Goal: Check status: Check status

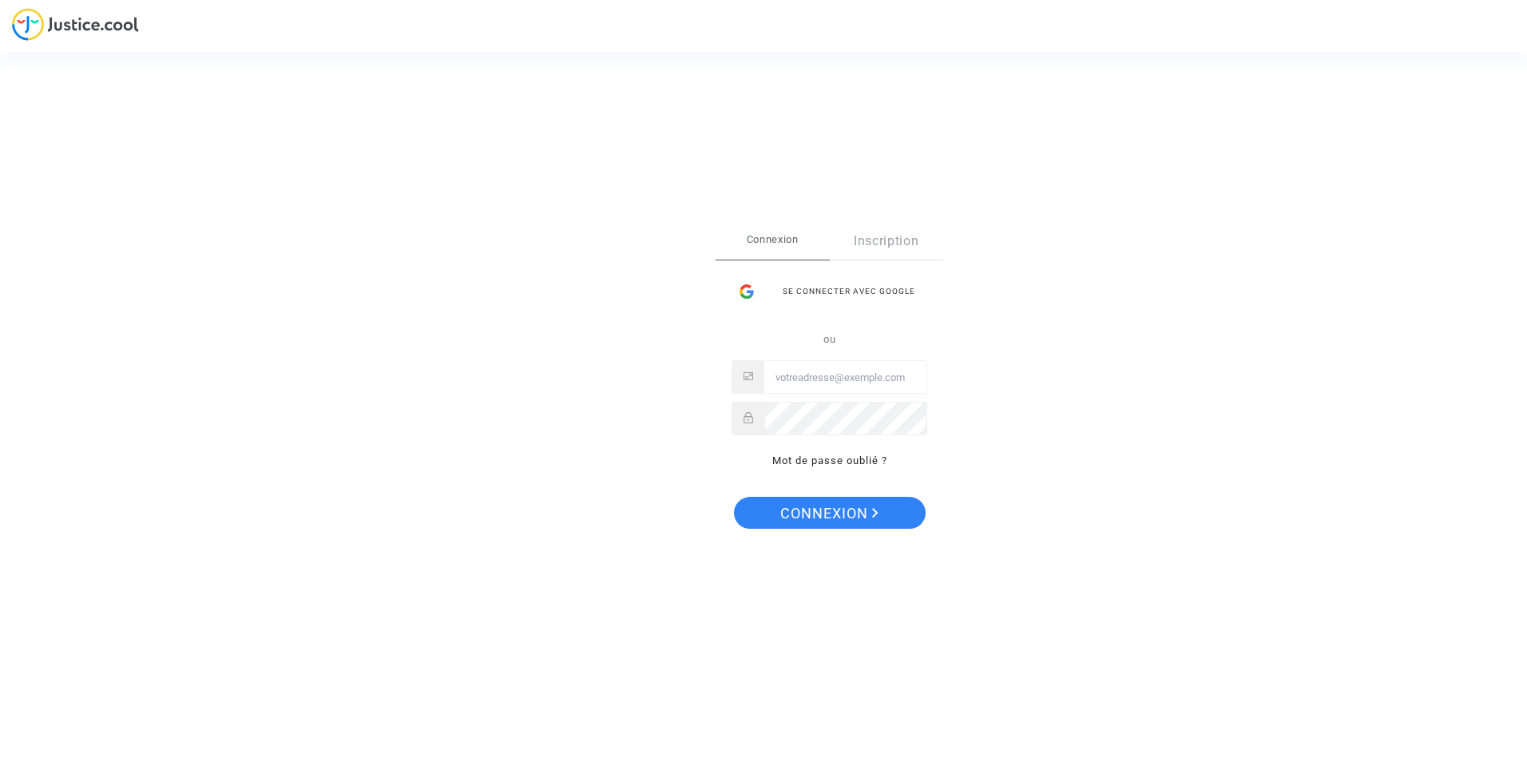
type input "magaly.berthet@charvet-electronique.com"
click at [877, 509] on icon "Connexion" at bounding box center [875, 513] width 6 height 10
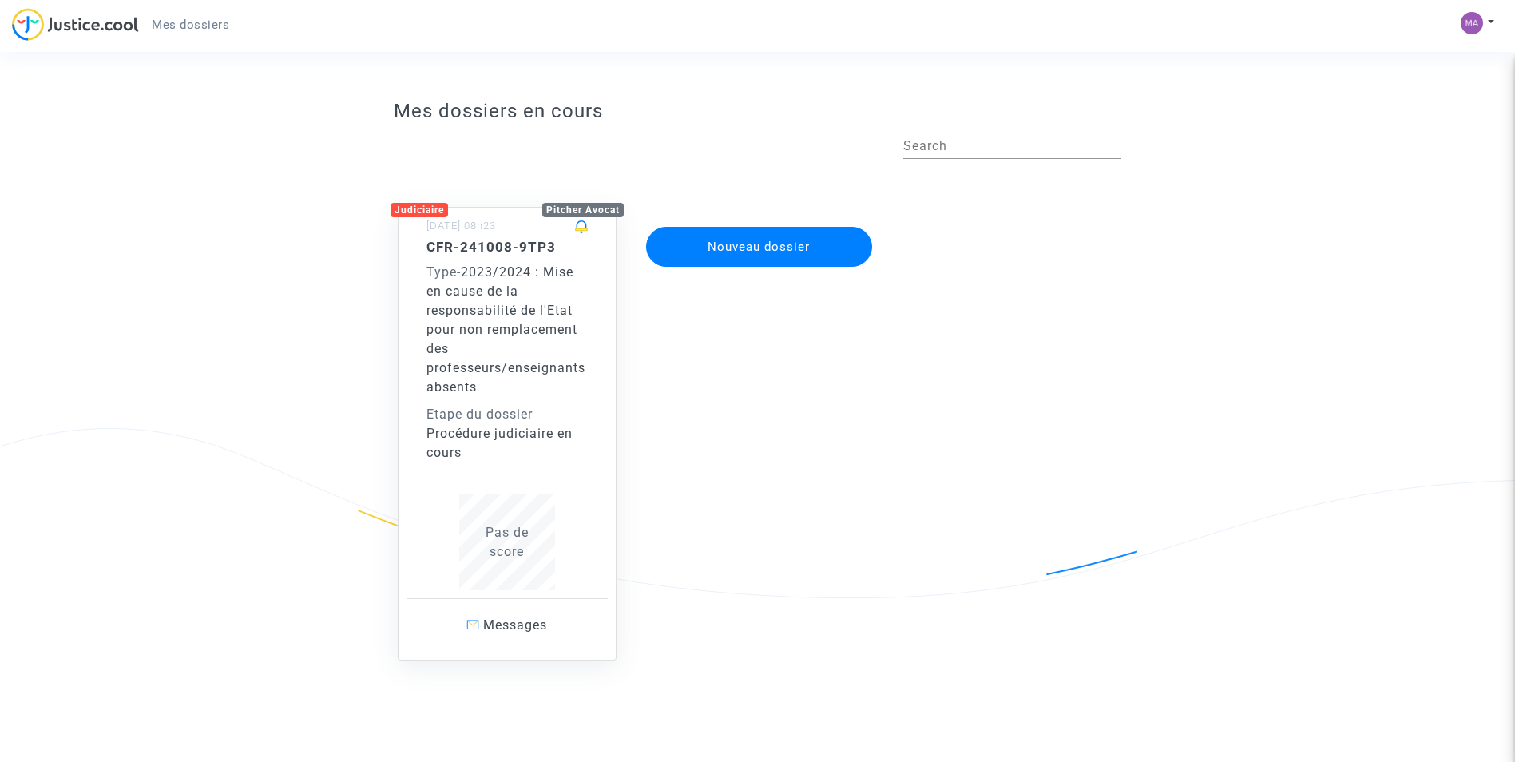
click at [506, 554] on span "Pas de score" at bounding box center [507, 542] width 43 height 34
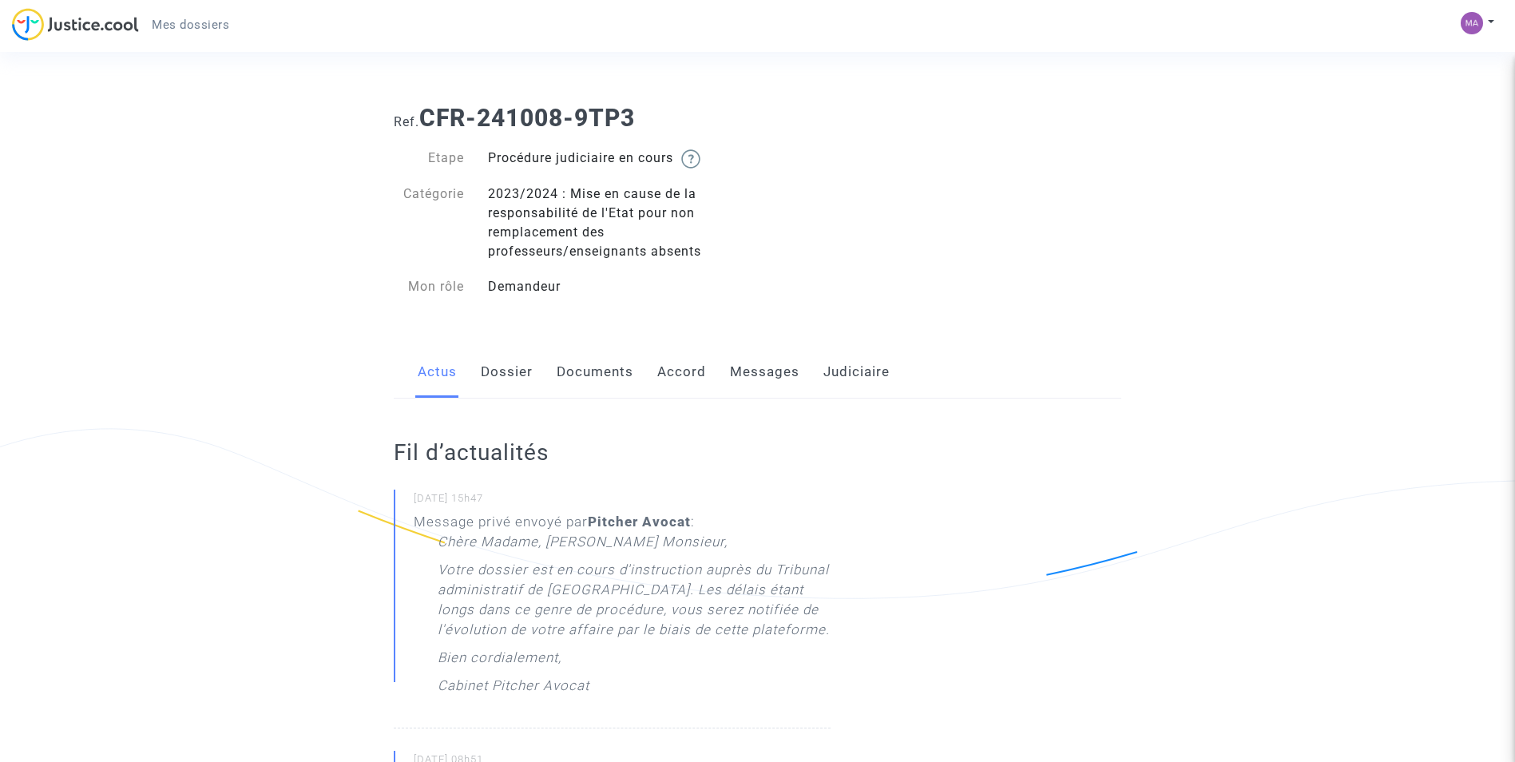
click at [662, 370] on link "Accord" at bounding box center [681, 372] width 49 height 53
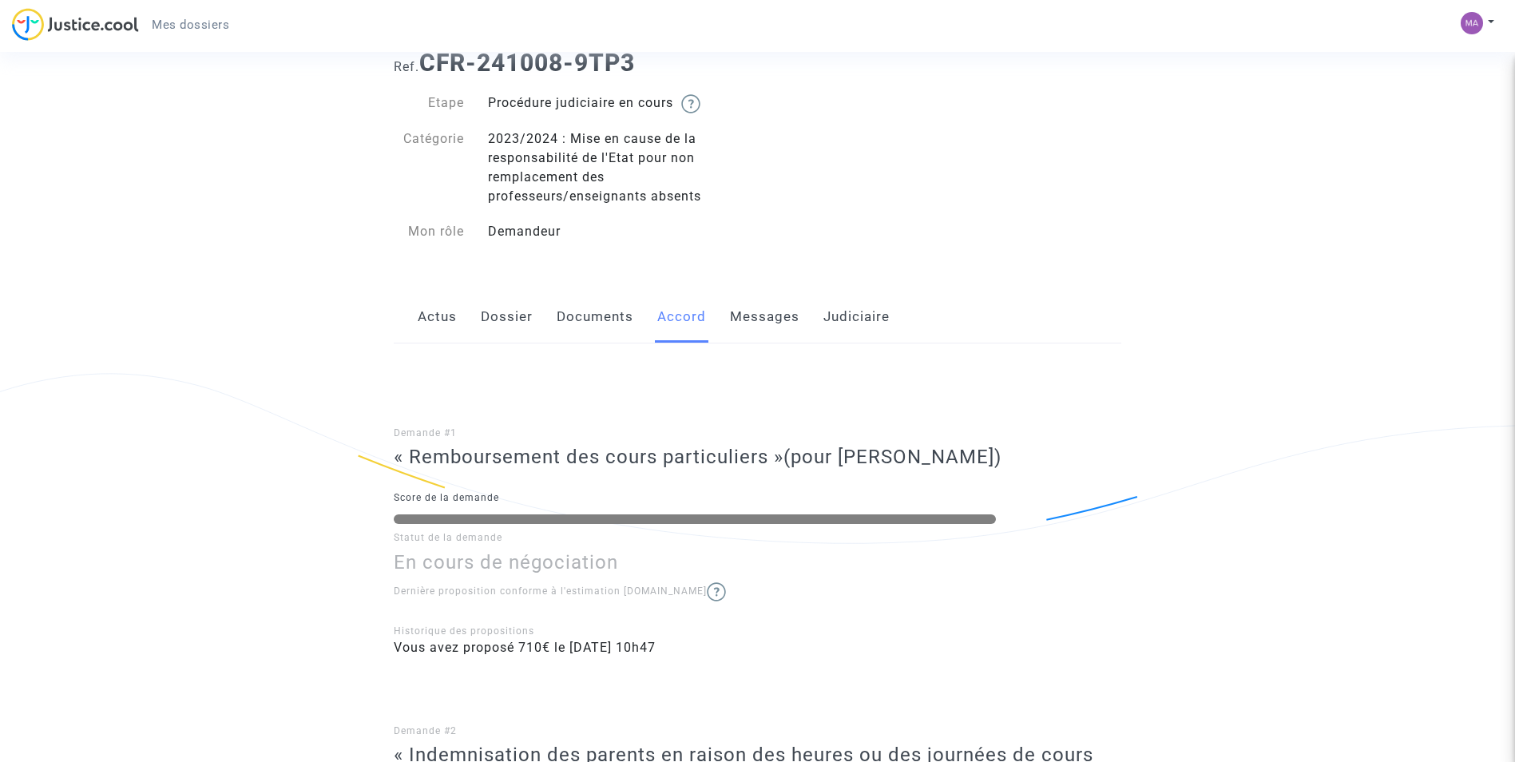
scroll to position [80, 0]
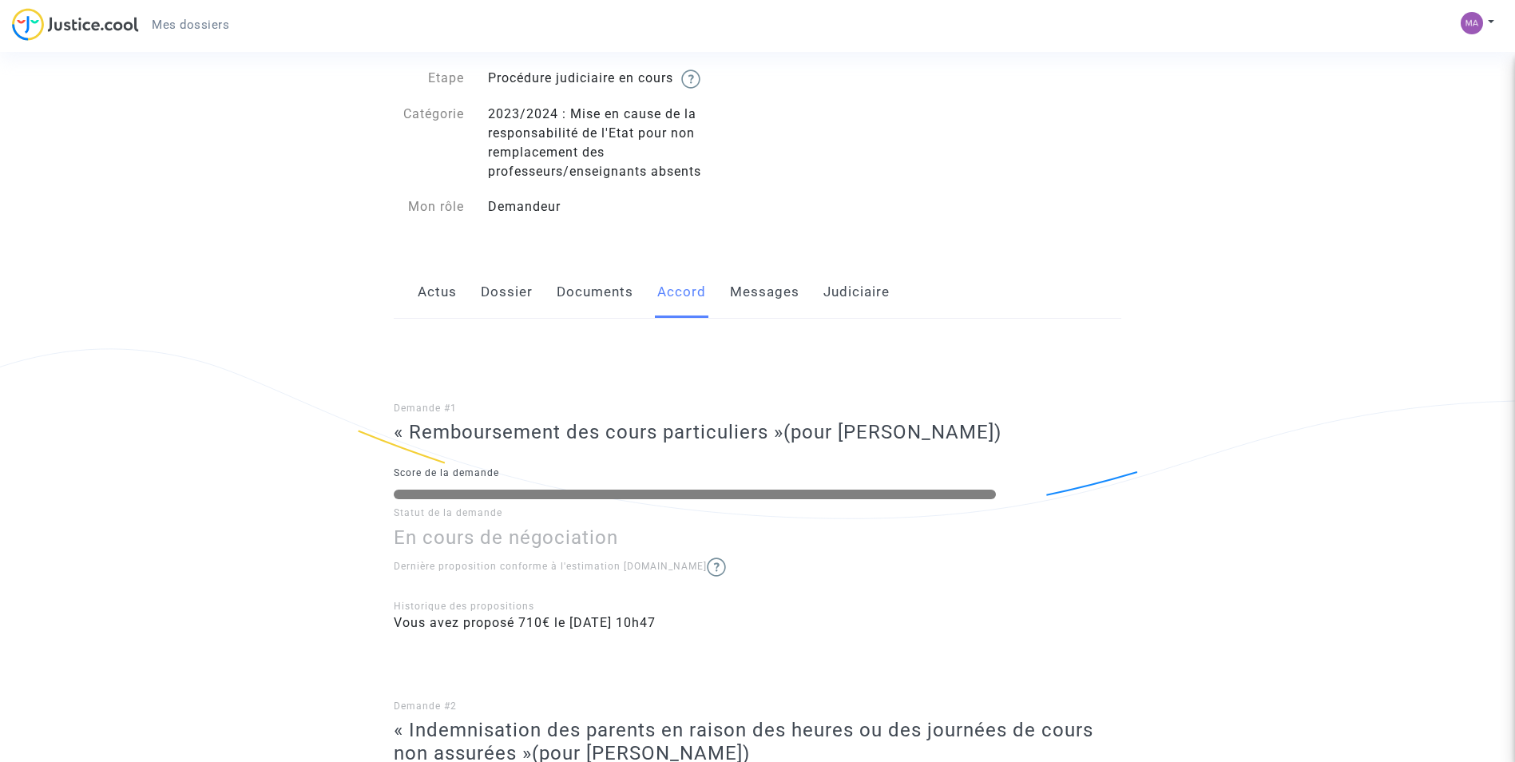
click at [707, 568] on img at bounding box center [716, 566] width 19 height 19
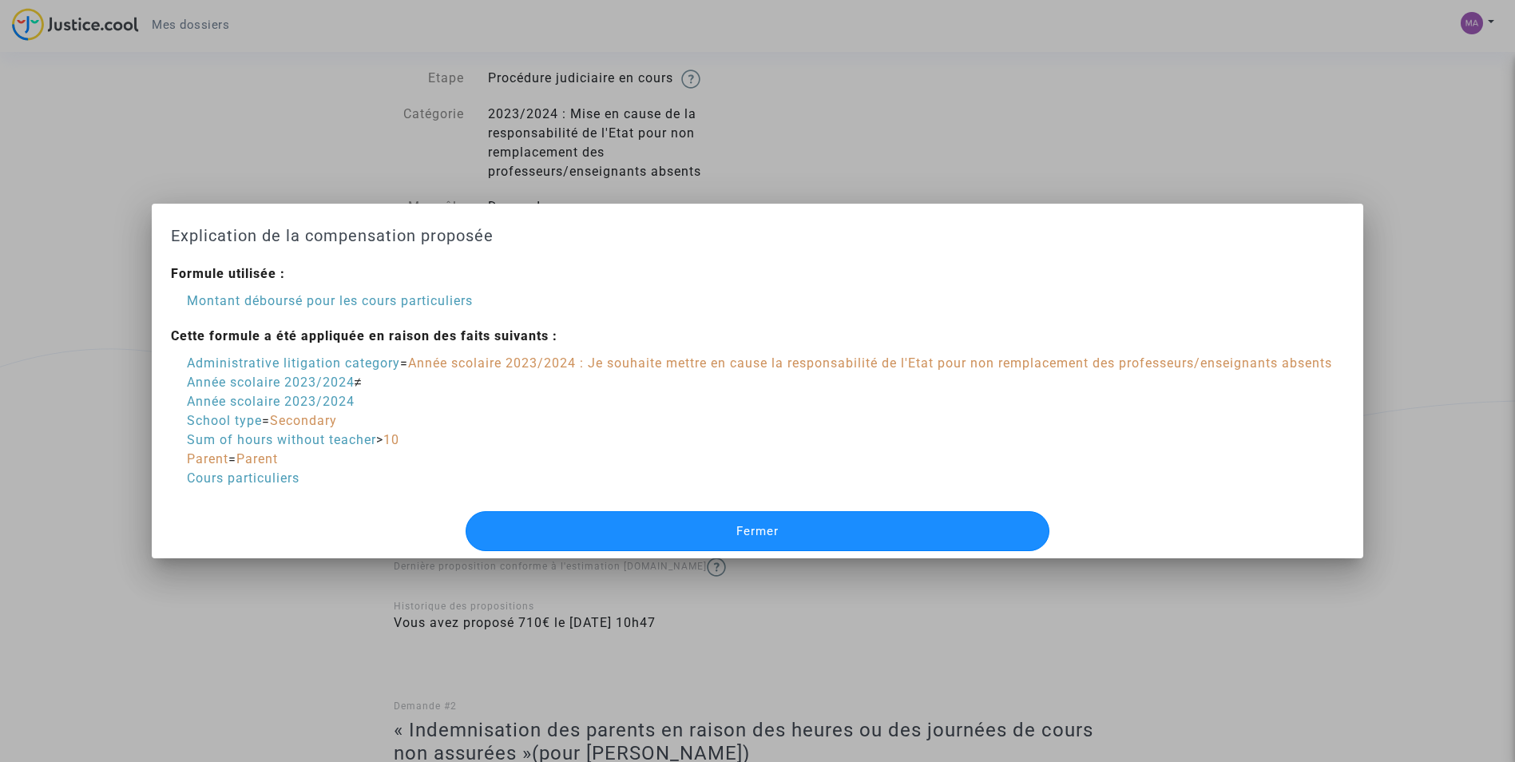
click at [761, 538] on span "Fermer" at bounding box center [757, 531] width 42 height 14
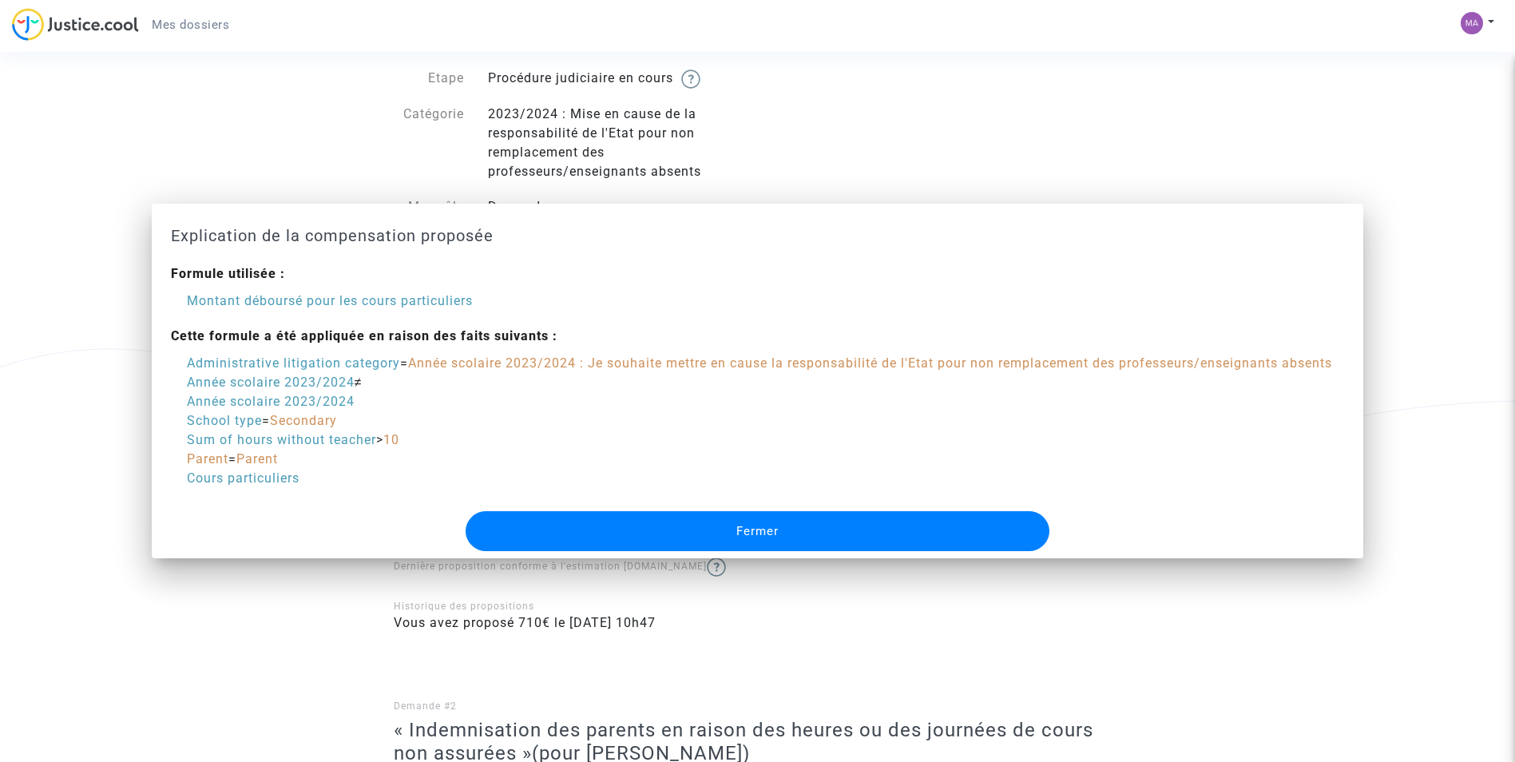
scroll to position [80, 0]
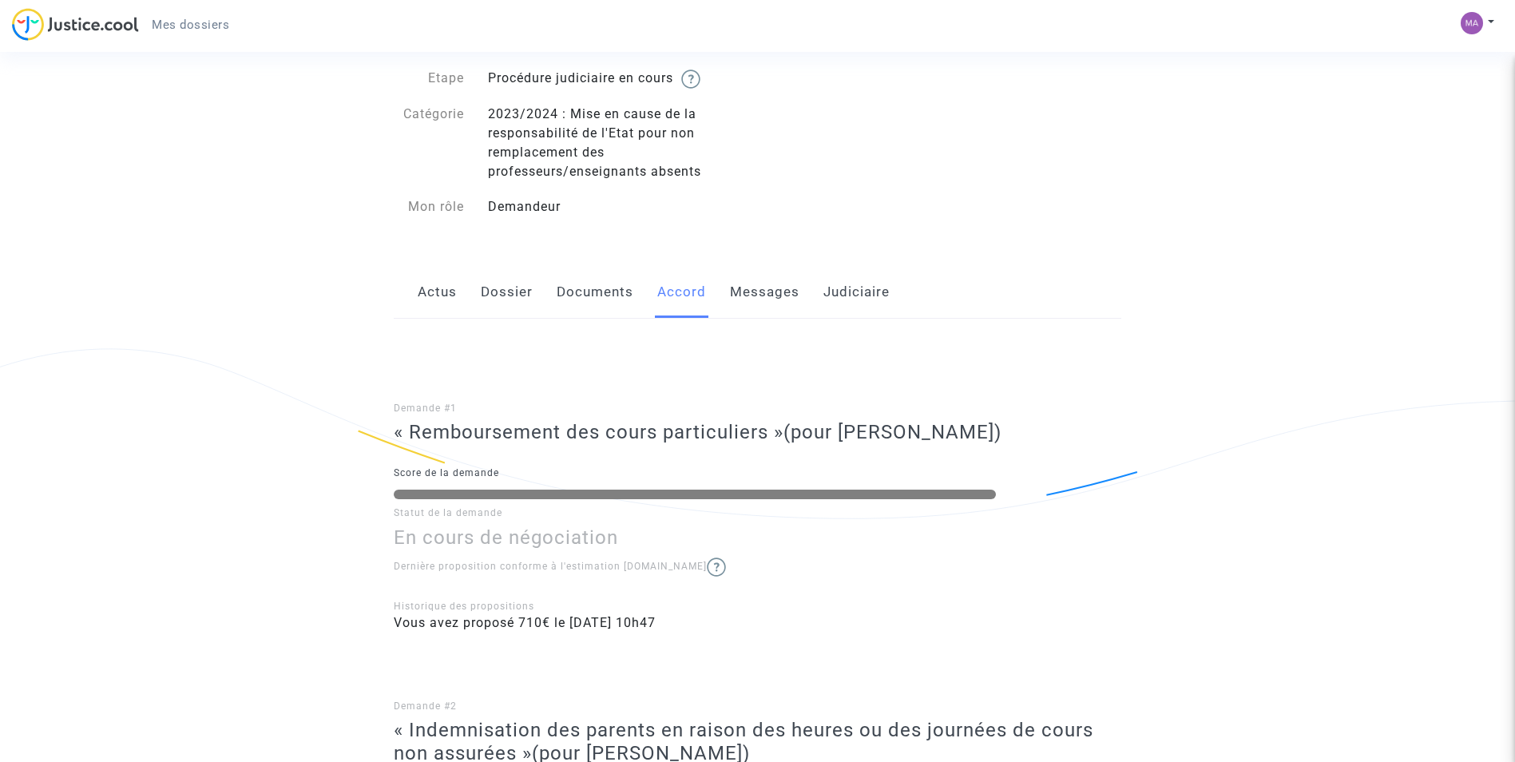
click at [609, 296] on link "Documents" at bounding box center [595, 292] width 77 height 53
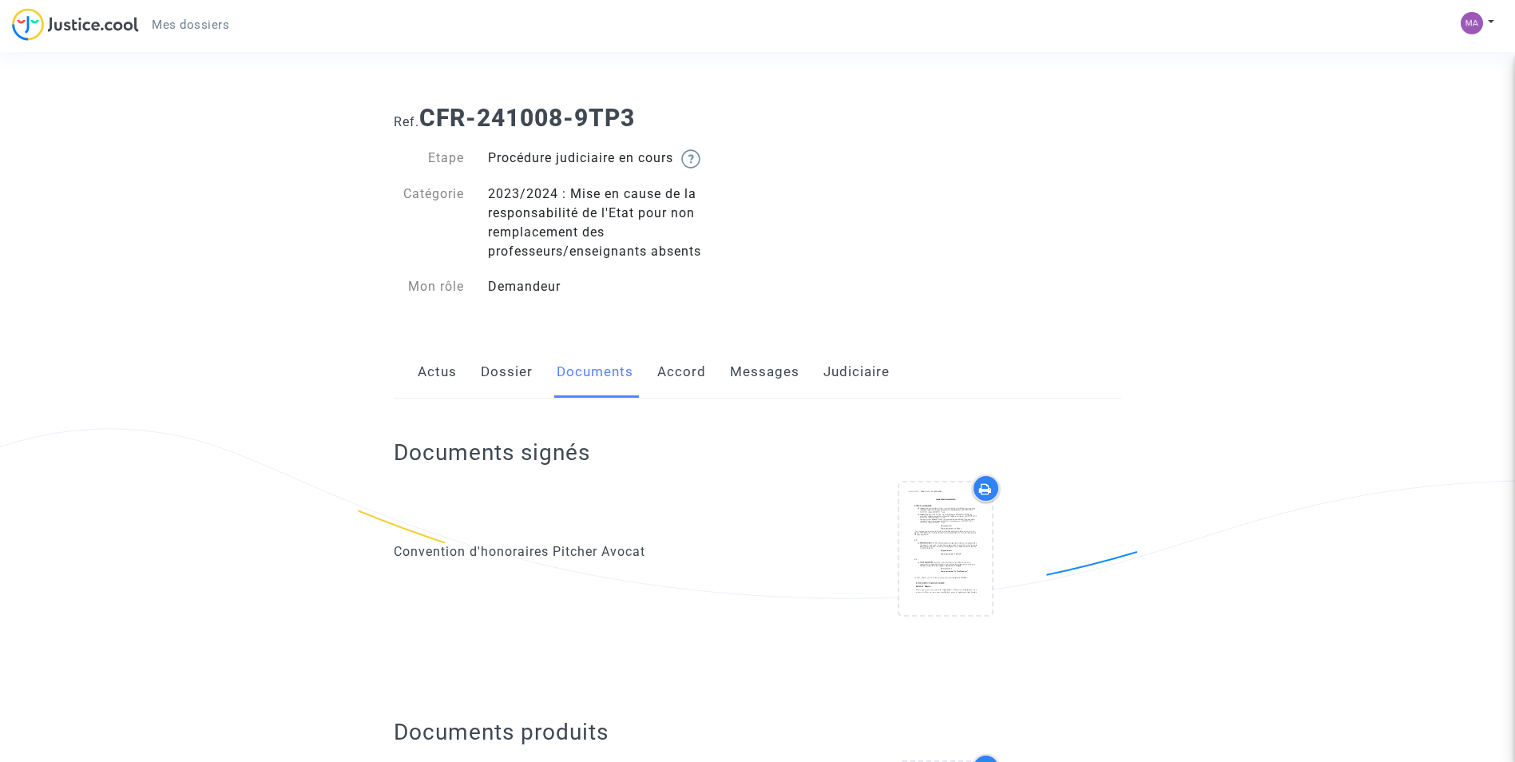
click at [683, 366] on link "Accord" at bounding box center [681, 372] width 49 height 53
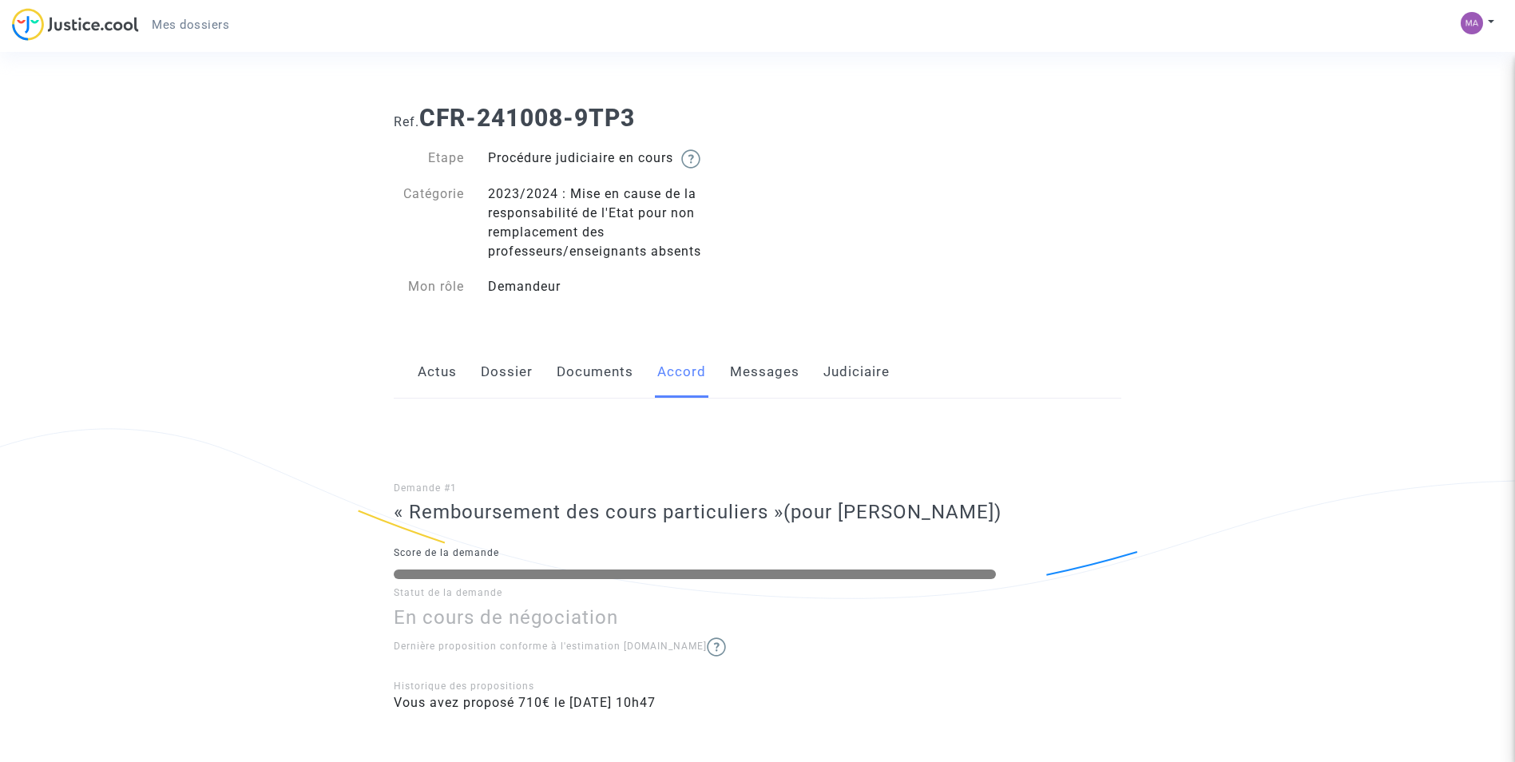
click at [765, 367] on link "Messages" at bounding box center [764, 372] width 69 height 53
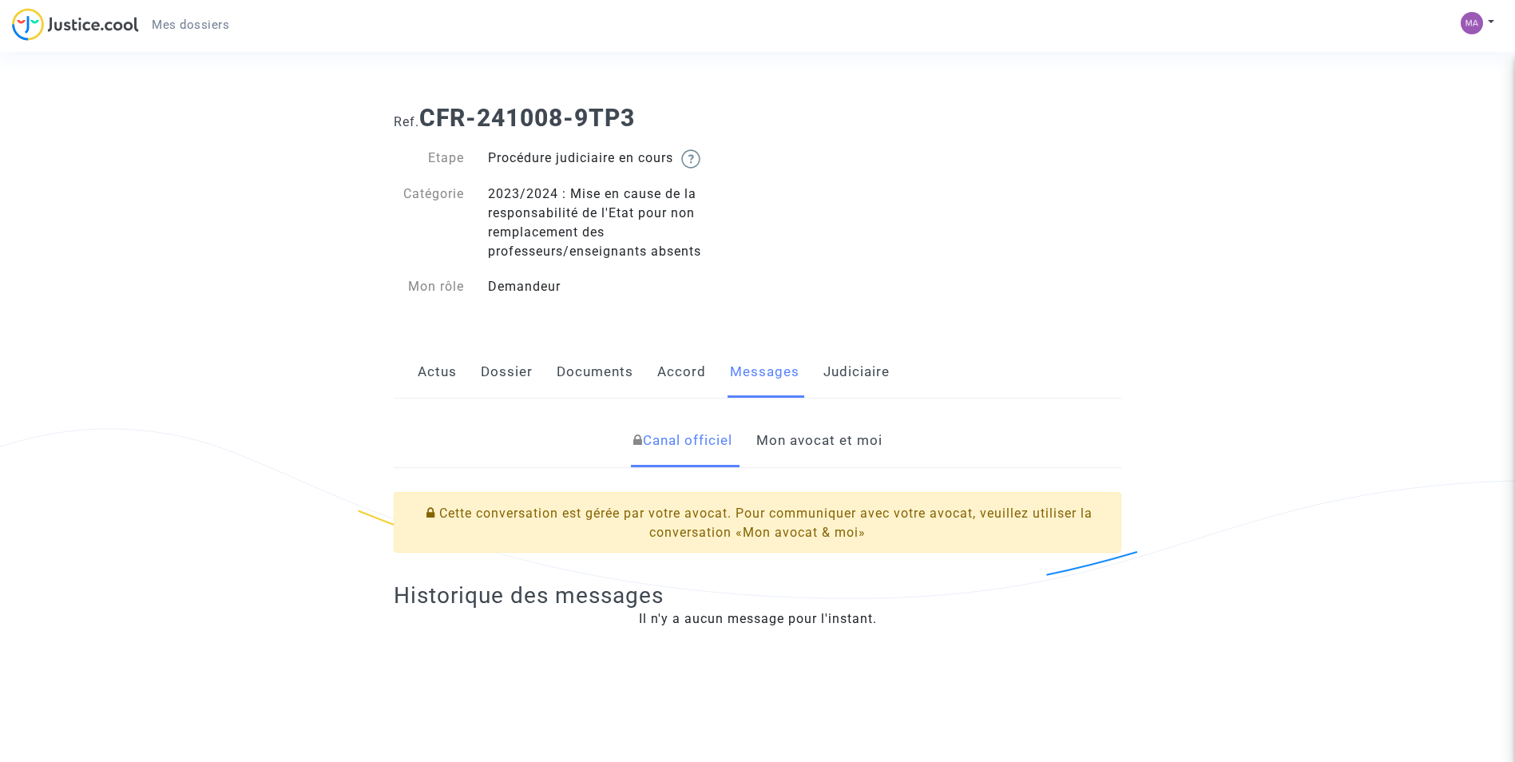
click at [691, 370] on link "Accord" at bounding box center [681, 372] width 49 height 53
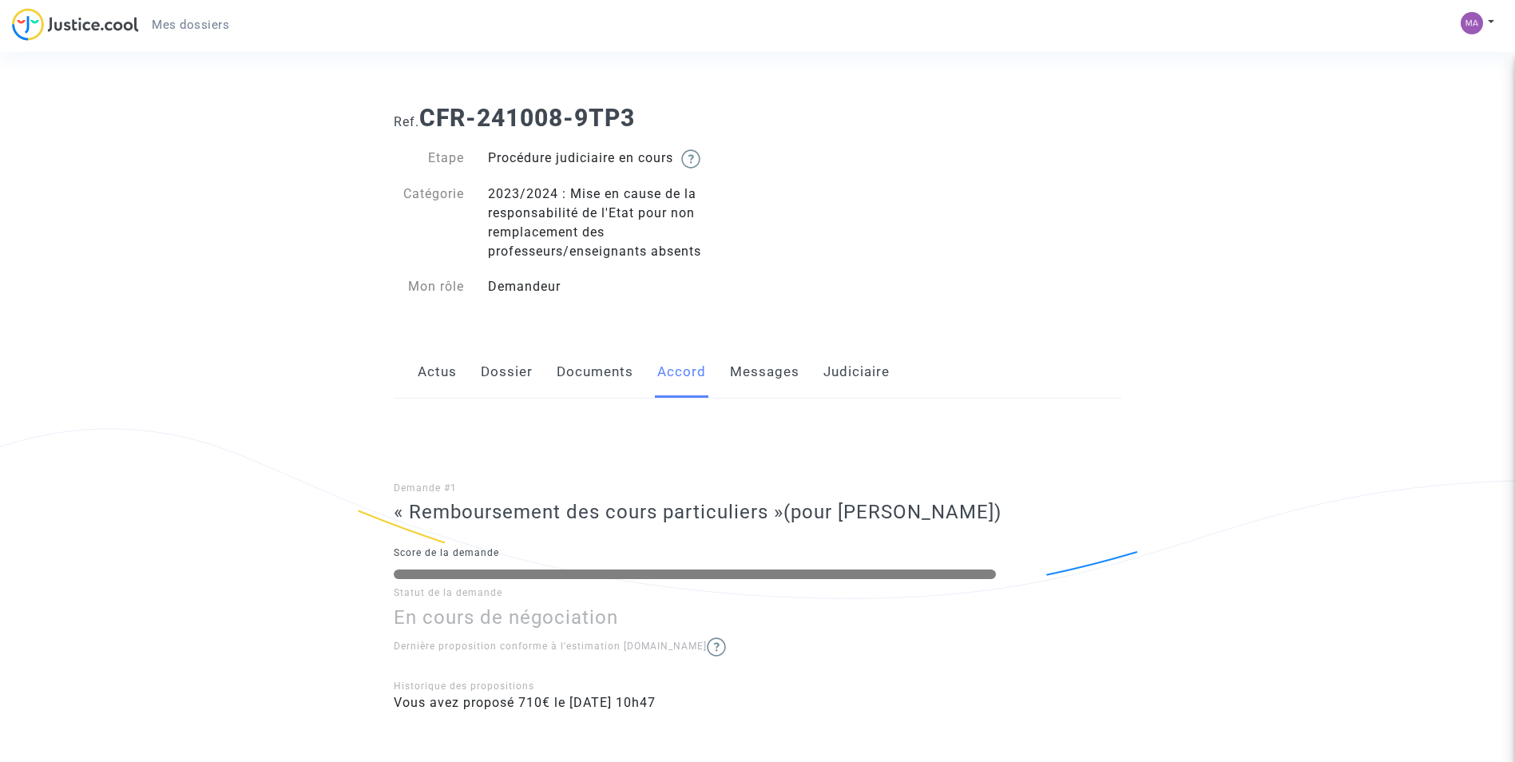
click at [522, 376] on link "Dossier" at bounding box center [507, 372] width 52 height 53
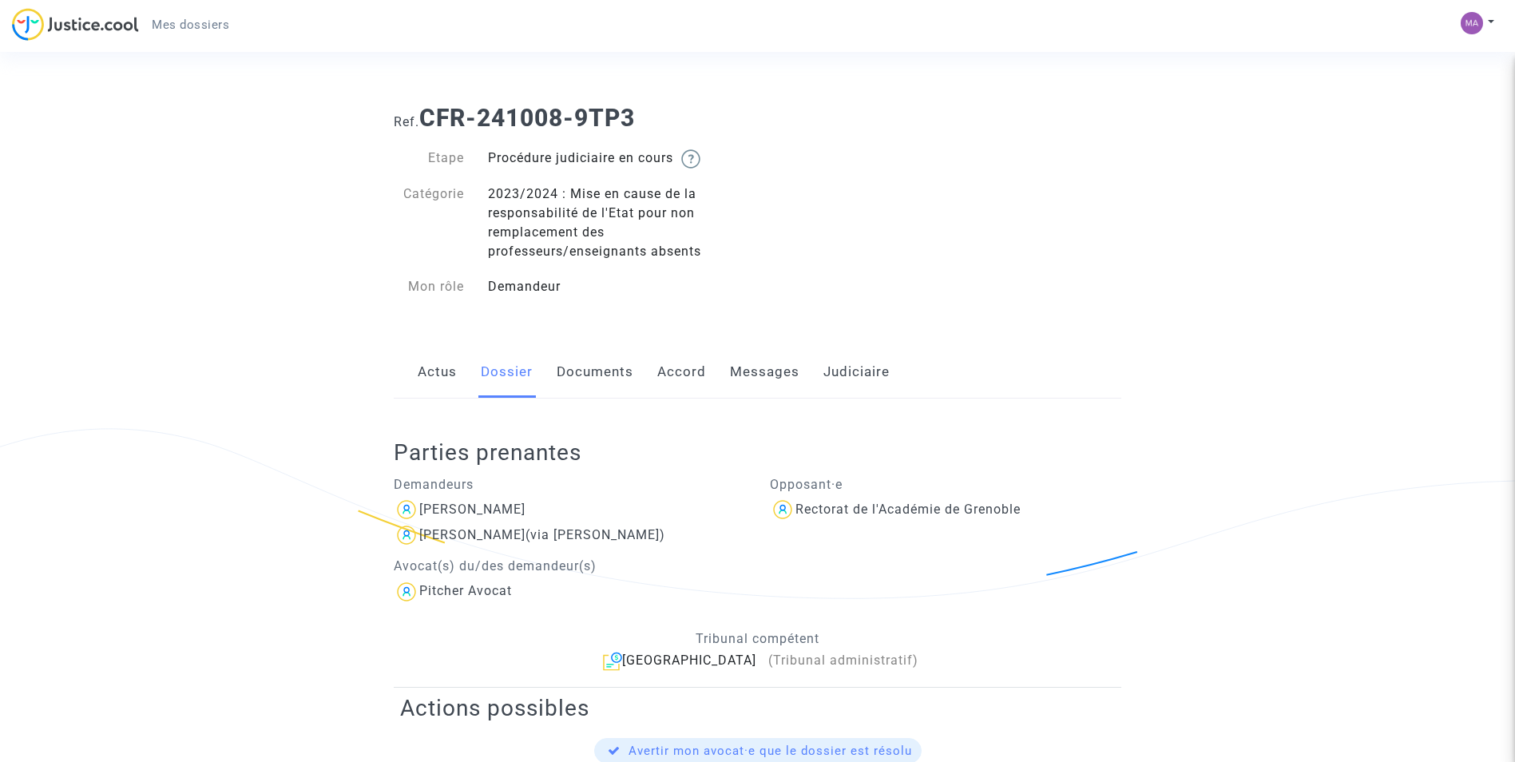
click at [585, 368] on link "Documents" at bounding box center [595, 372] width 77 height 53
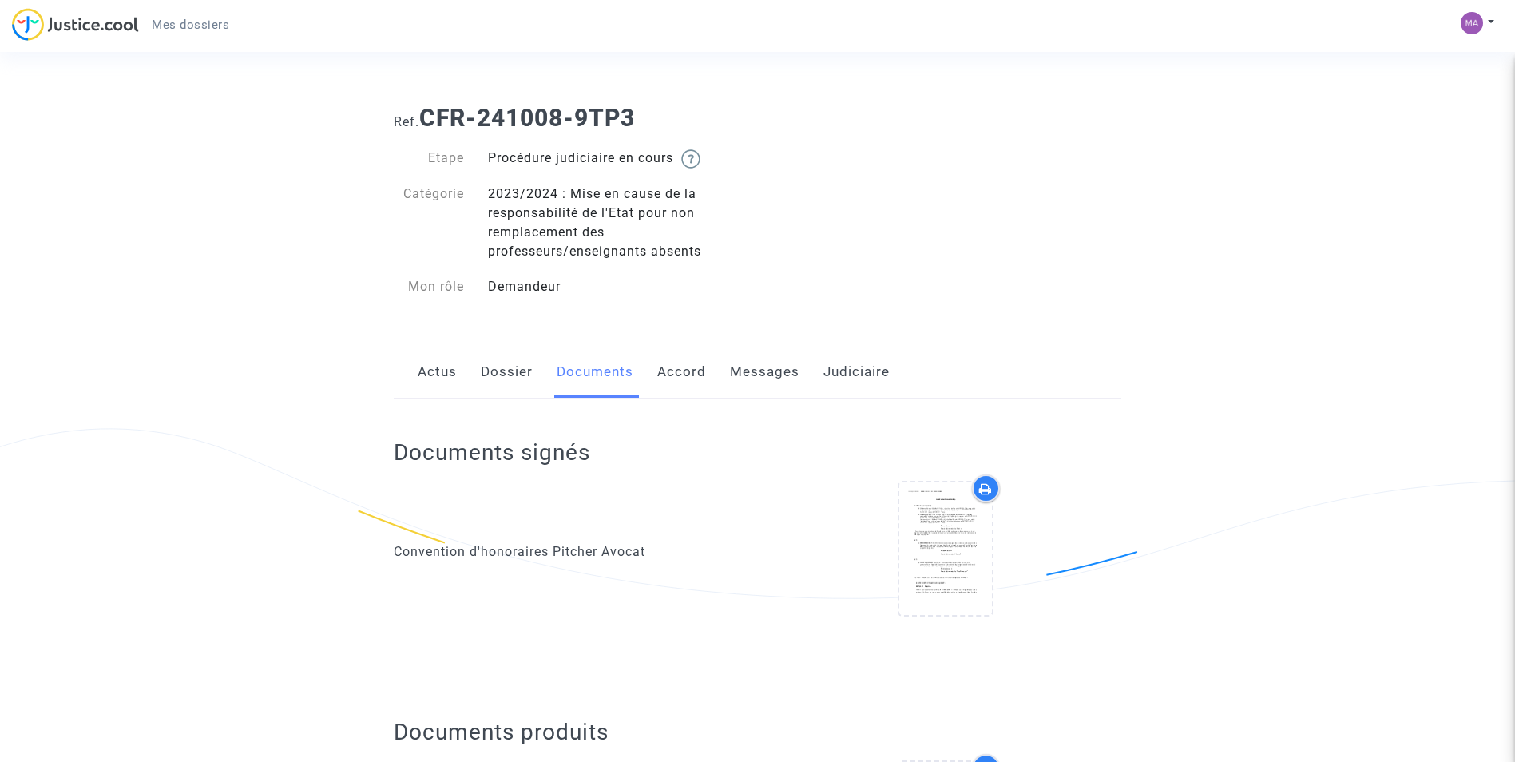
click at [670, 375] on link "Accord" at bounding box center [681, 372] width 49 height 53
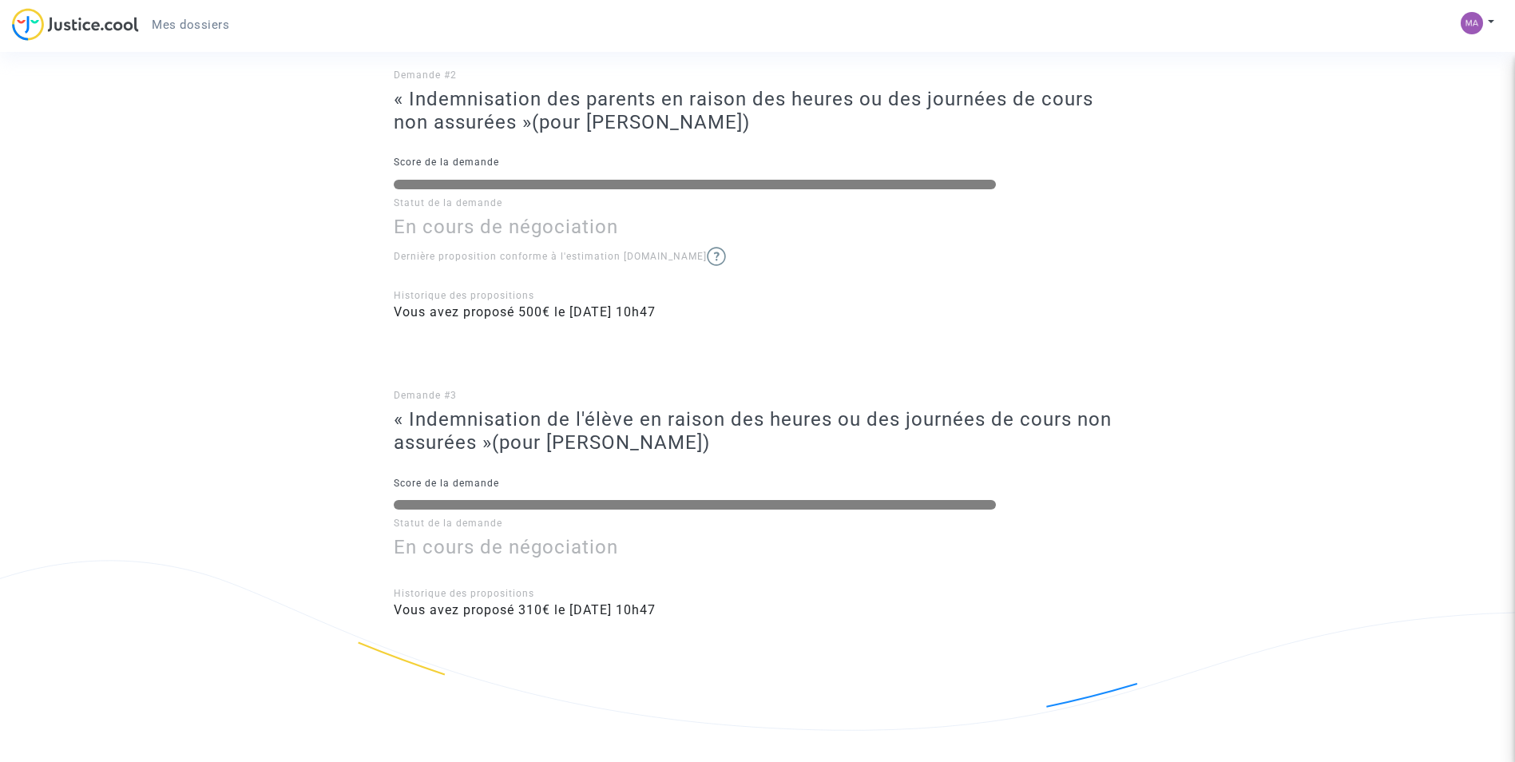
scroll to position [712, 0]
